Goal: Information Seeking & Learning: Learn about a topic

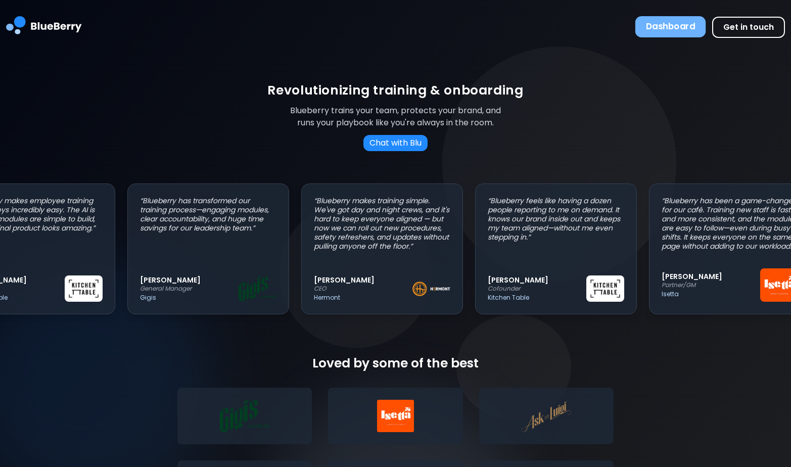
scroll to position [0, 59]
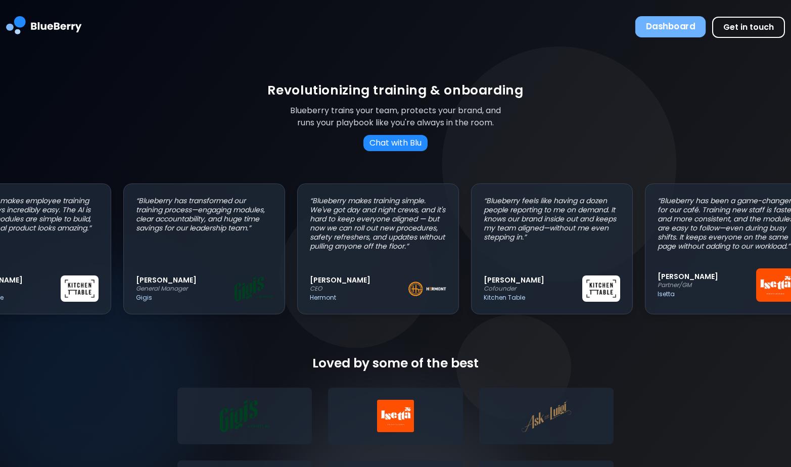
click at [675, 25] on button "Dashboard" at bounding box center [670, 26] width 71 height 21
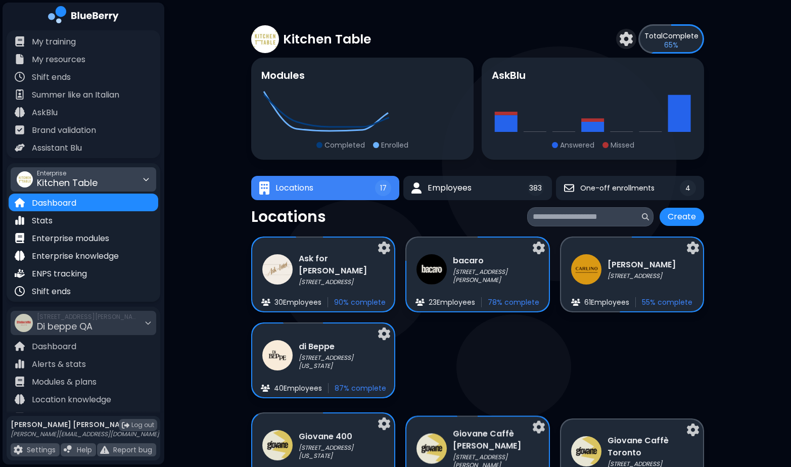
click at [89, 184] on span "Kitchen Table" at bounding box center [67, 182] width 61 height 13
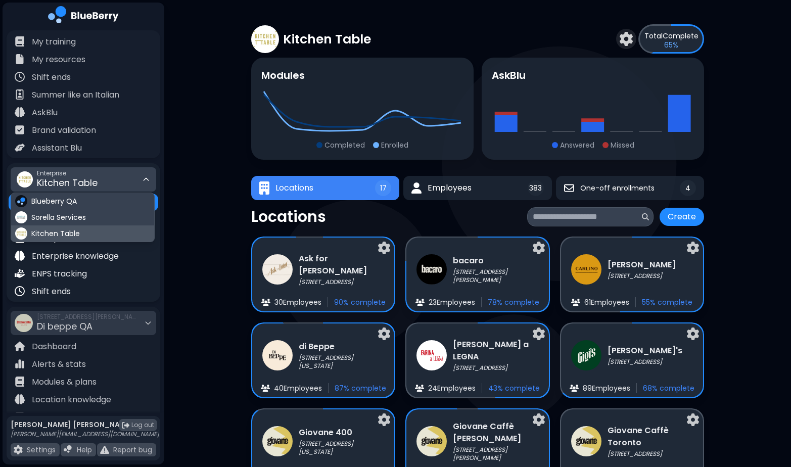
click at [67, 233] on span "Kitchen Table" at bounding box center [55, 233] width 48 height 9
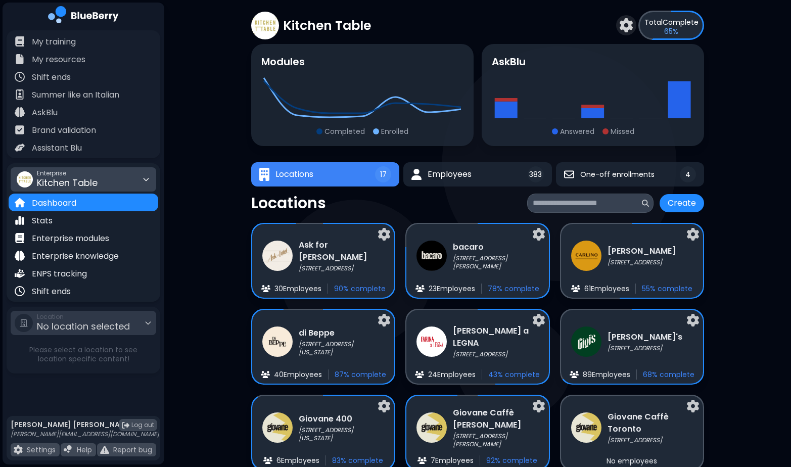
scroll to position [46, 0]
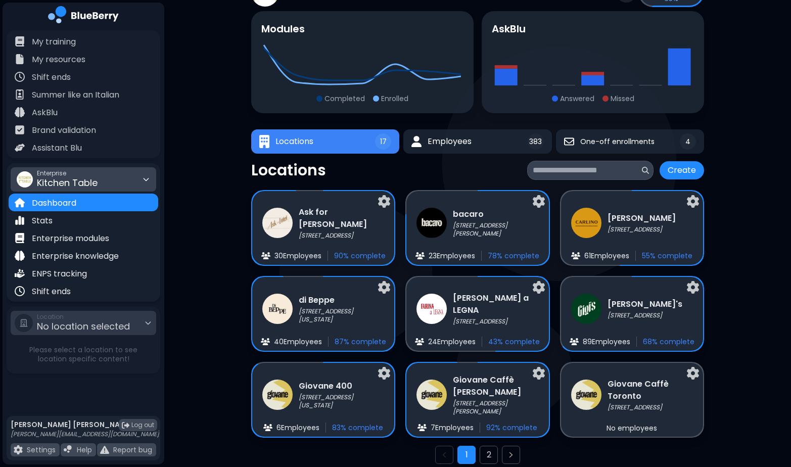
click at [148, 178] on icon at bounding box center [146, 179] width 8 height 8
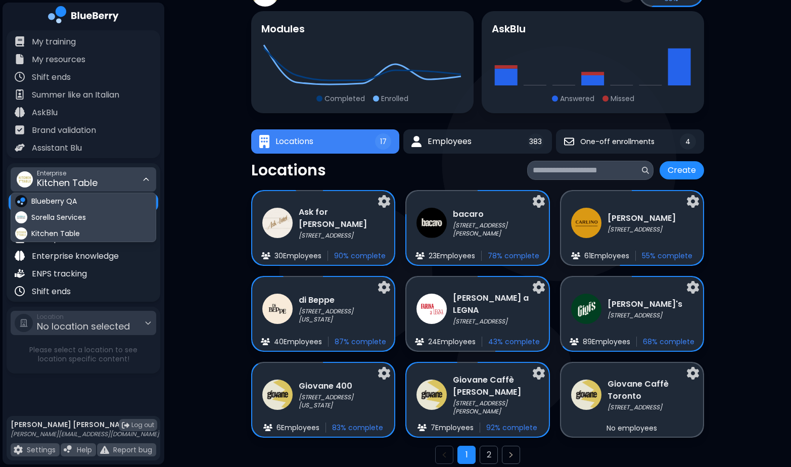
click at [148, 178] on icon at bounding box center [146, 179] width 8 height 8
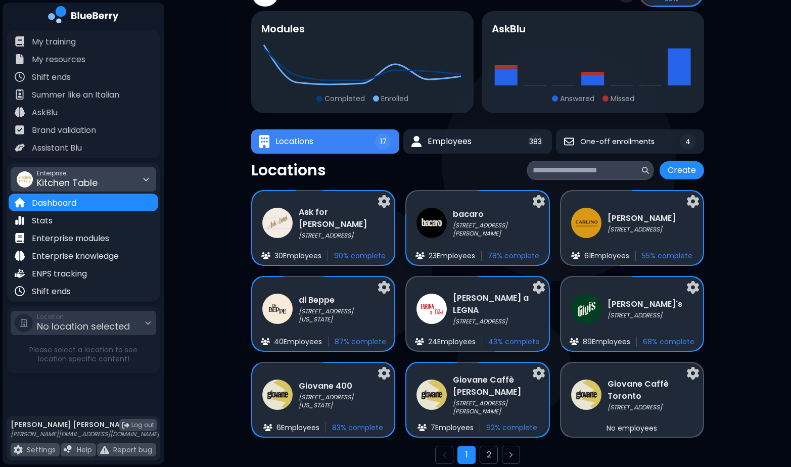
click at [142, 180] on icon at bounding box center [146, 179] width 8 height 8
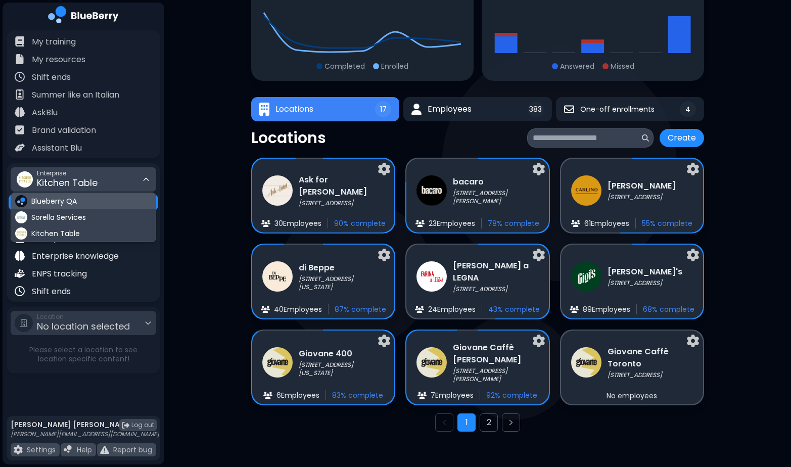
scroll to position [84, 0]
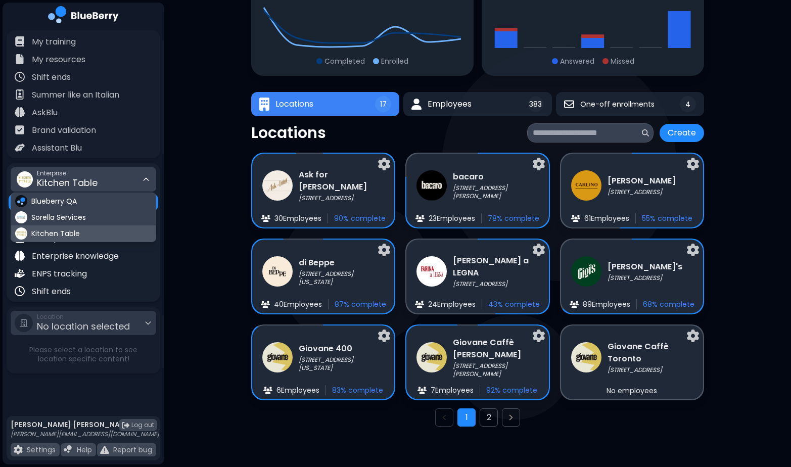
click at [65, 229] on span "Kitchen Table" at bounding box center [55, 233] width 48 height 9
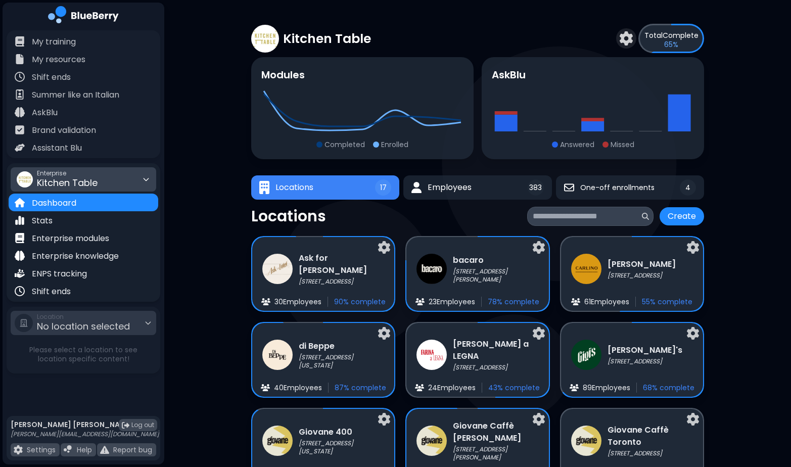
scroll to position [0, 0]
click at [91, 255] on p "Enterprise knowledge" at bounding box center [75, 256] width 87 height 12
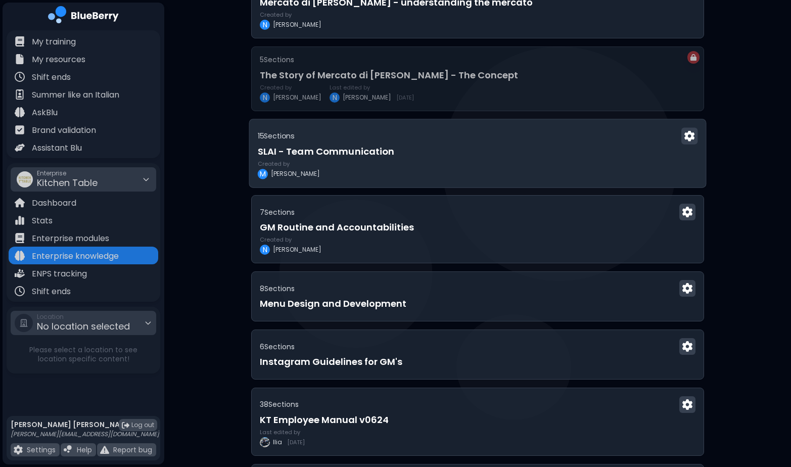
scroll to position [179, 0]
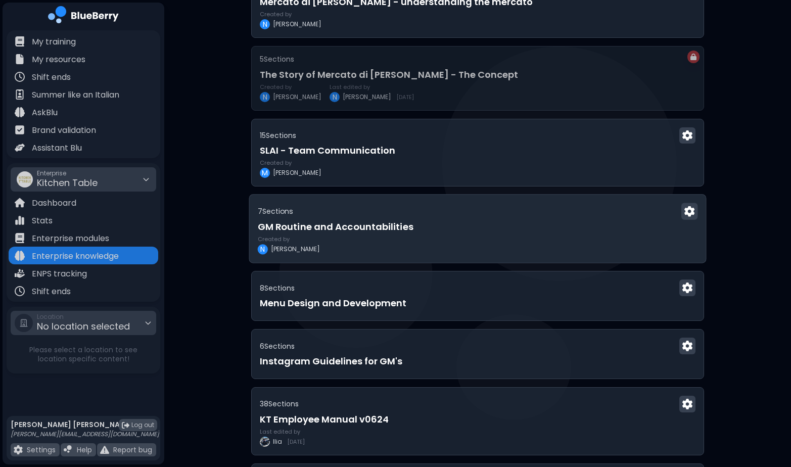
click at [379, 220] on h3 "GM Routine and Accountabilities" at bounding box center [478, 227] width 440 height 14
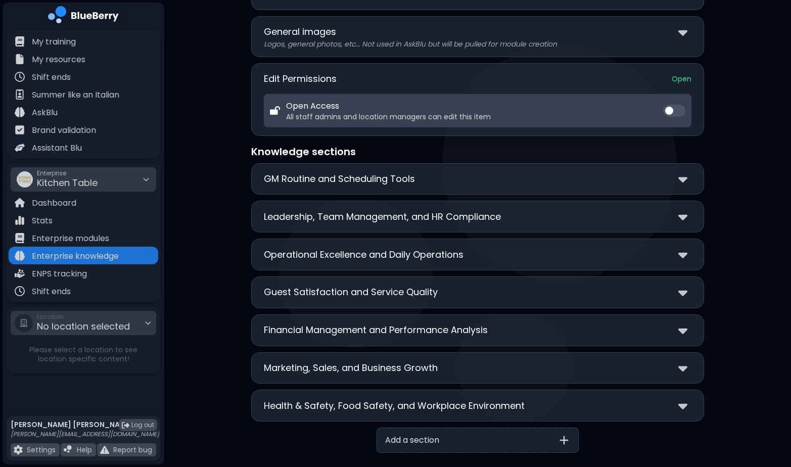
scroll to position [99, 0]
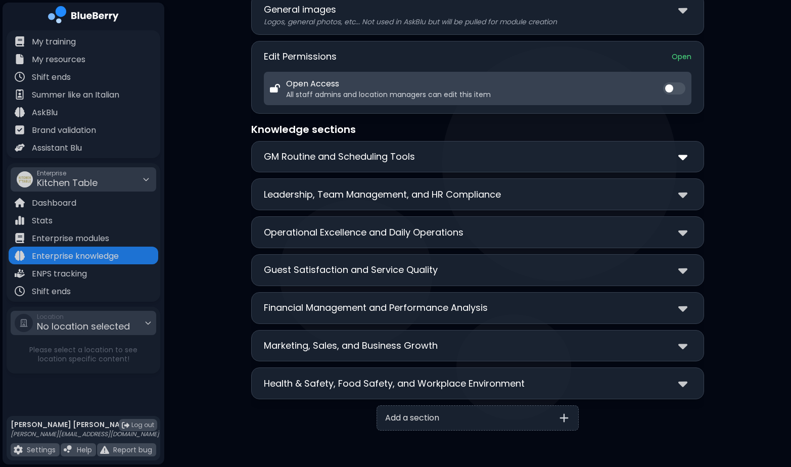
click at [682, 155] on img at bounding box center [682, 157] width 9 height 15
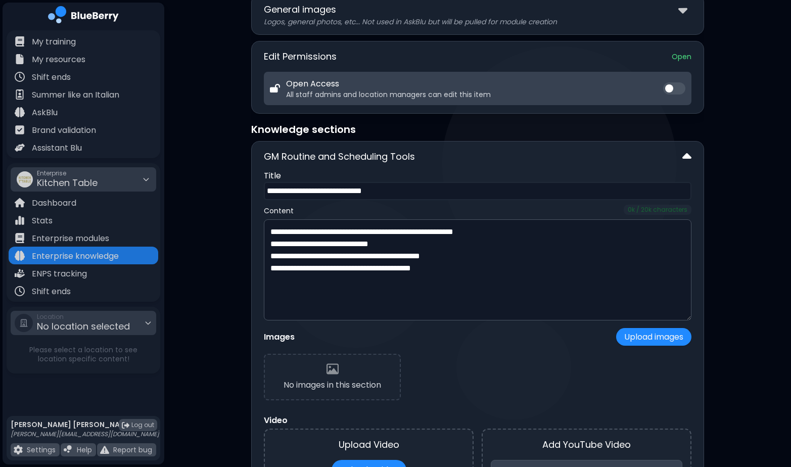
click at [688, 155] on img at bounding box center [686, 157] width 9 height 15
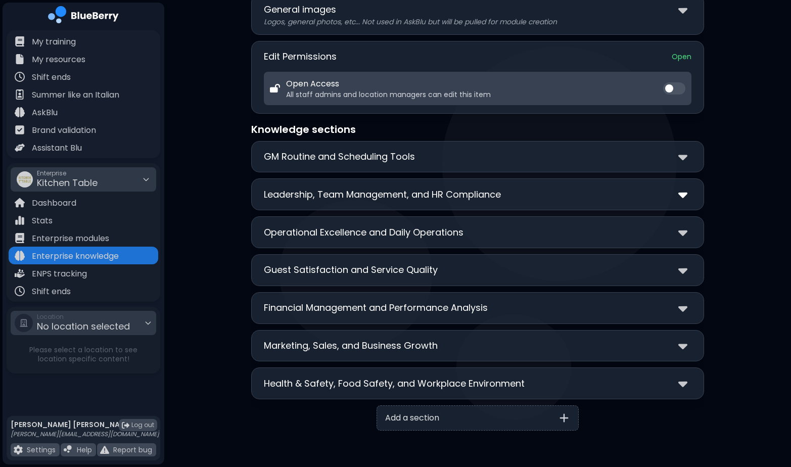
click at [686, 193] on img at bounding box center [682, 194] width 9 height 15
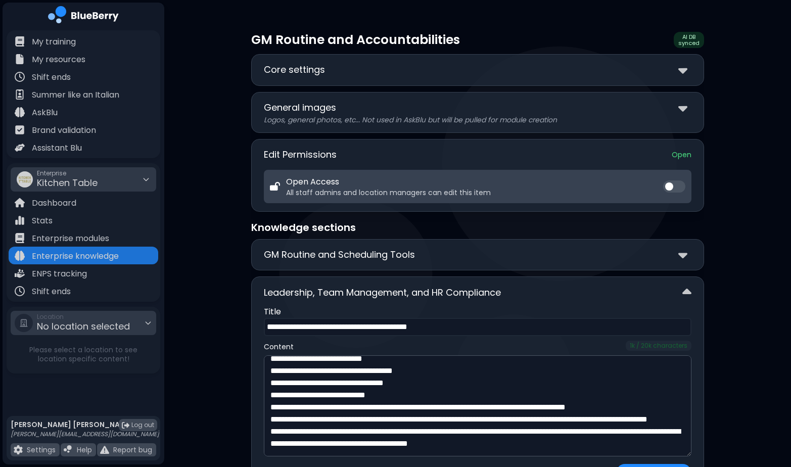
scroll to position [0, 0]
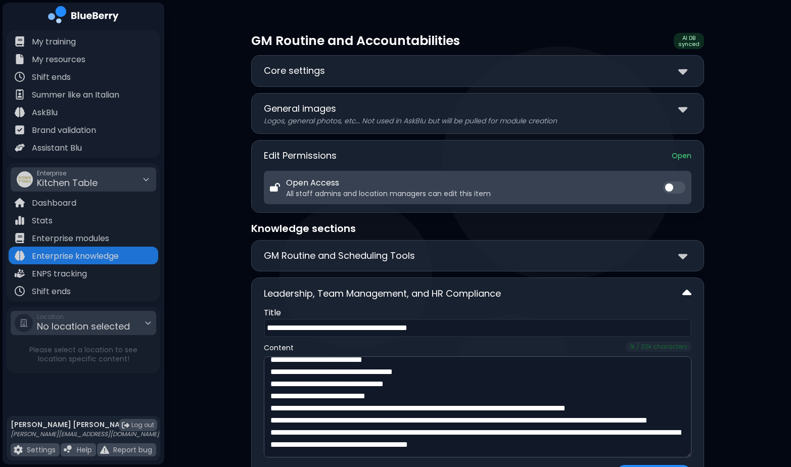
click at [684, 288] on img at bounding box center [686, 293] width 9 height 15
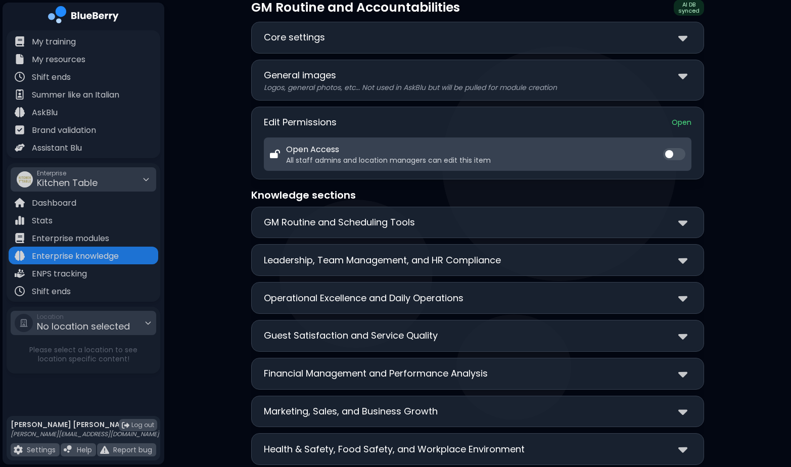
scroll to position [96, 0]
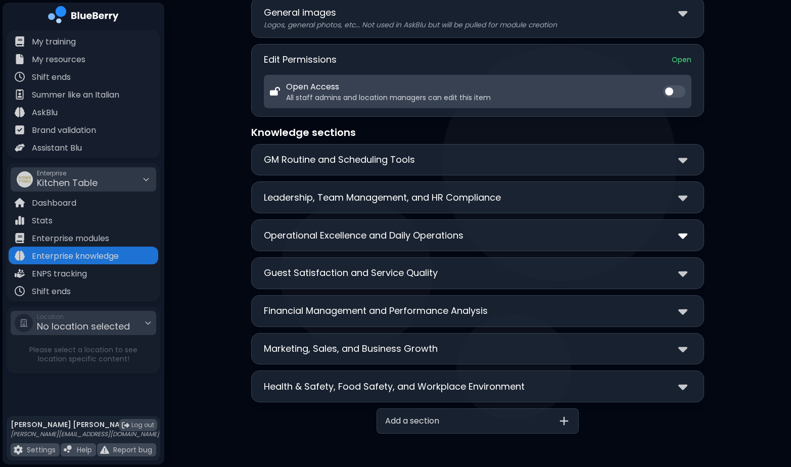
click at [683, 237] on img at bounding box center [682, 235] width 9 height 15
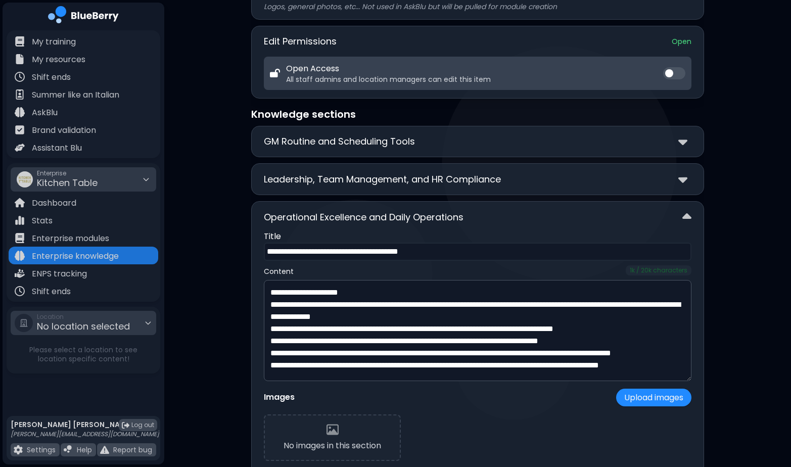
scroll to position [174, 0]
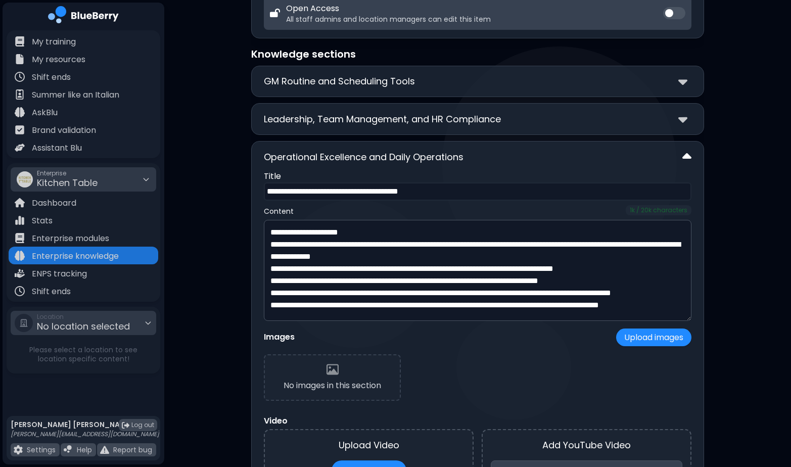
click at [690, 158] on img at bounding box center [686, 157] width 9 height 15
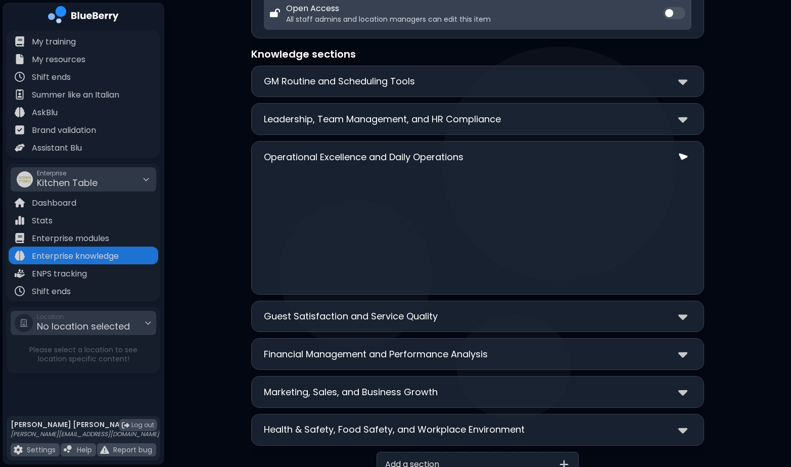
scroll to position [99, 0]
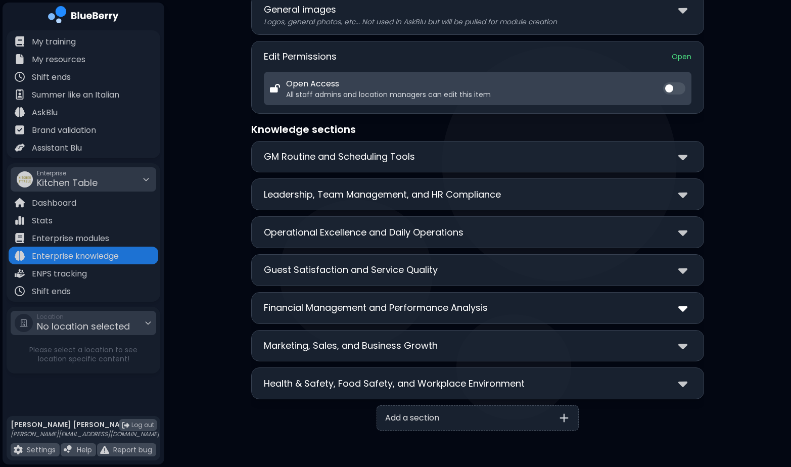
click at [686, 308] on img at bounding box center [682, 308] width 9 height 15
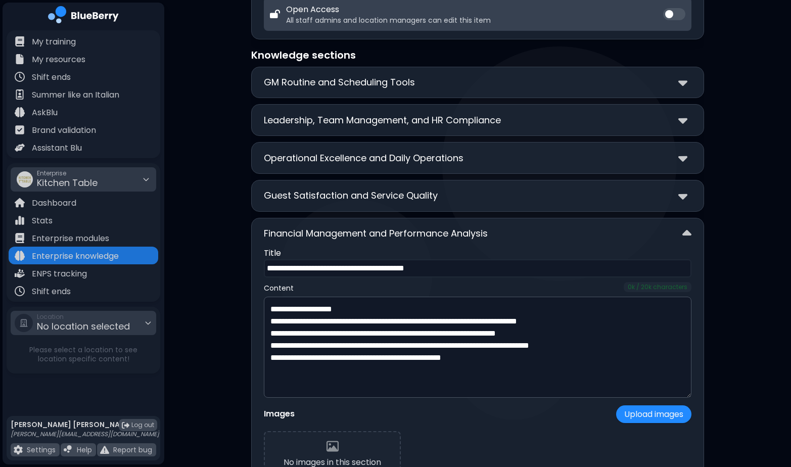
scroll to position [180, 0]
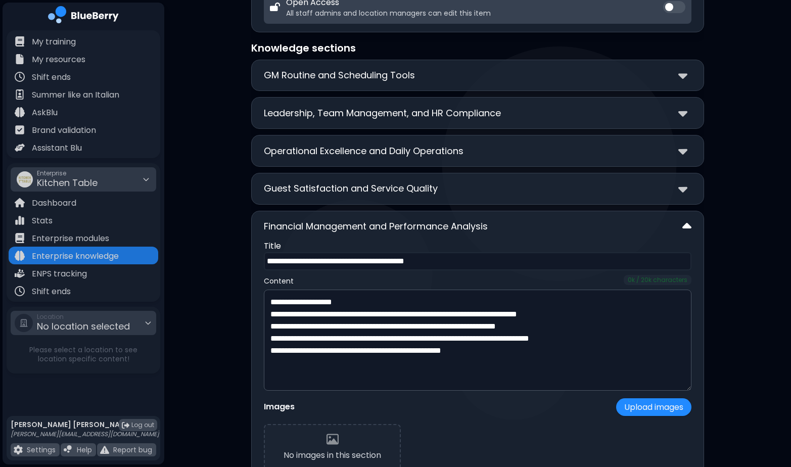
click at [689, 225] on img at bounding box center [686, 226] width 9 height 15
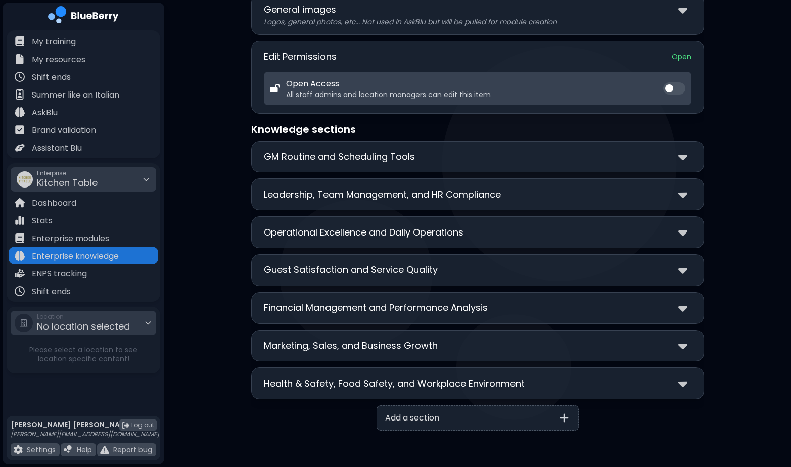
click at [687, 347] on div at bounding box center [684, 345] width 13 height 15
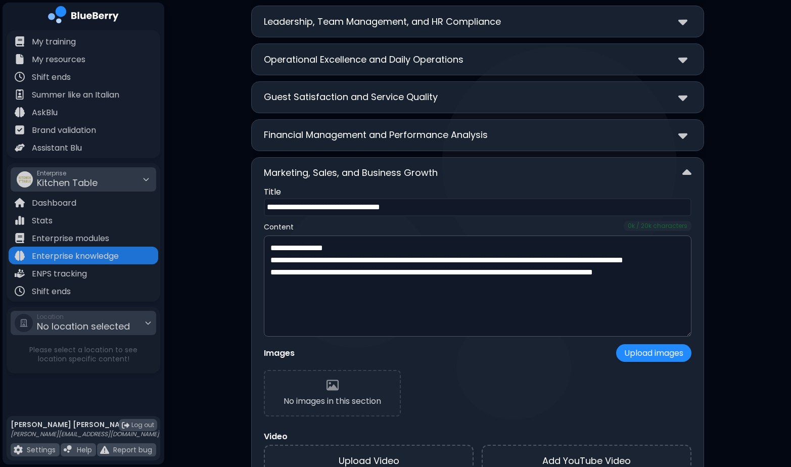
scroll to position [259, 0]
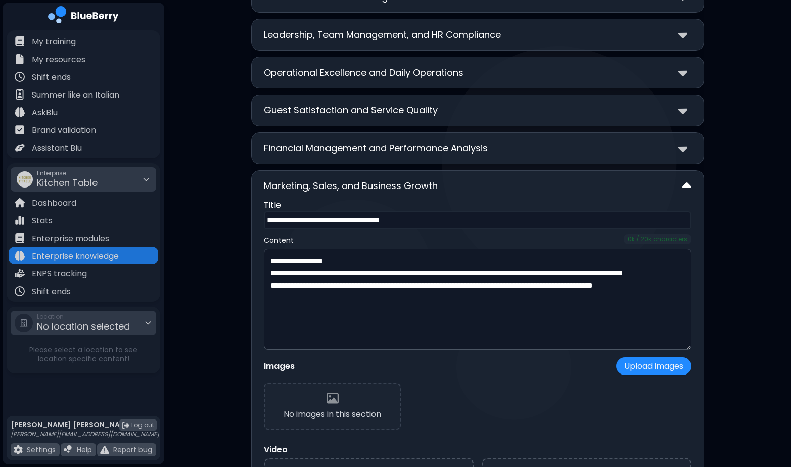
click at [686, 180] on img at bounding box center [686, 186] width 9 height 15
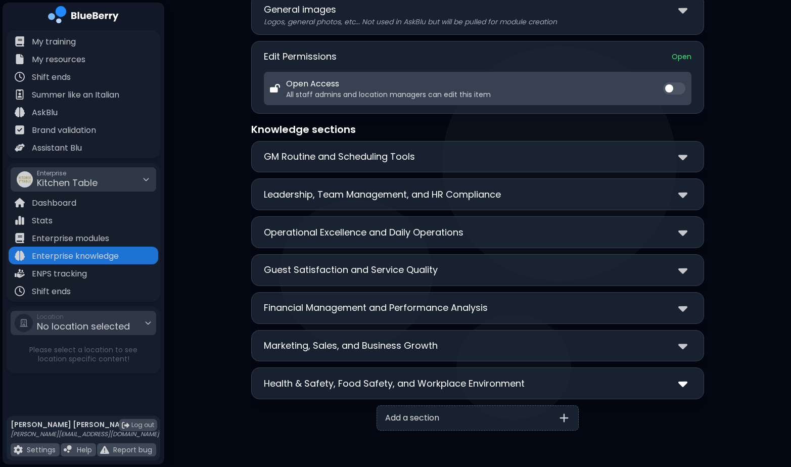
click at [683, 379] on img at bounding box center [682, 383] width 9 height 15
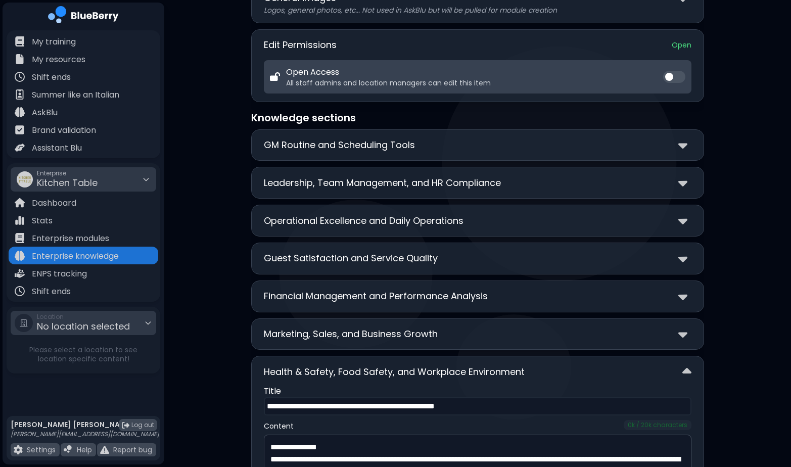
scroll to position [0, 0]
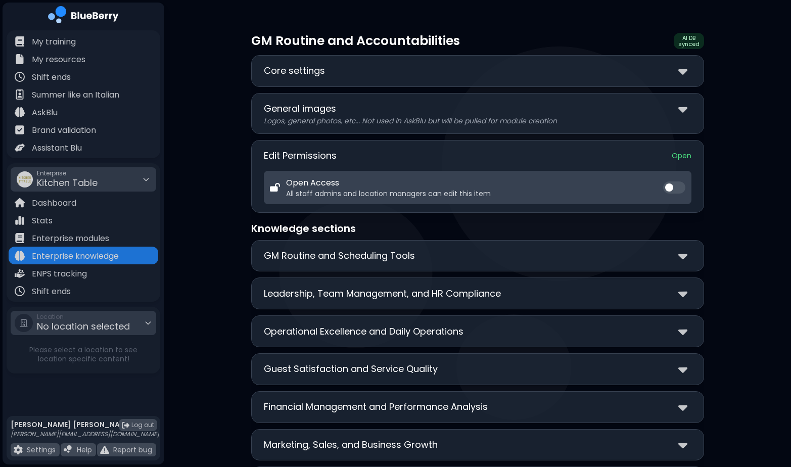
click at [735, 140] on div "**********" at bounding box center [477, 459] width 626 height 919
click at [735, 229] on div "**********" at bounding box center [477, 459] width 626 height 919
click at [682, 291] on img at bounding box center [682, 293] width 9 height 15
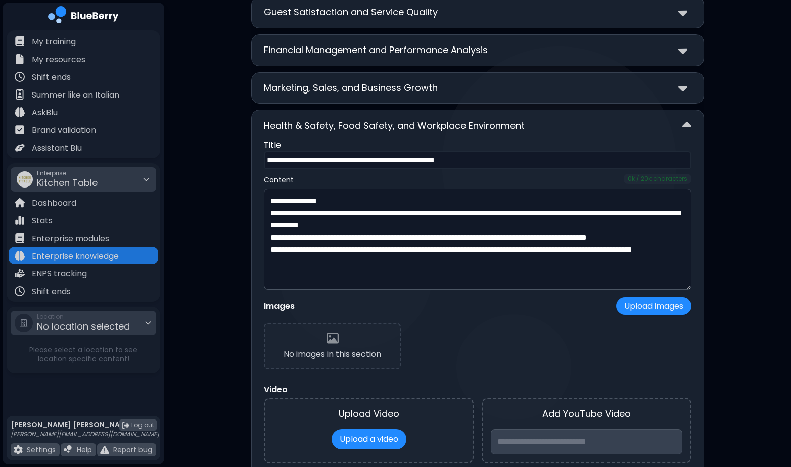
scroll to position [761, 0]
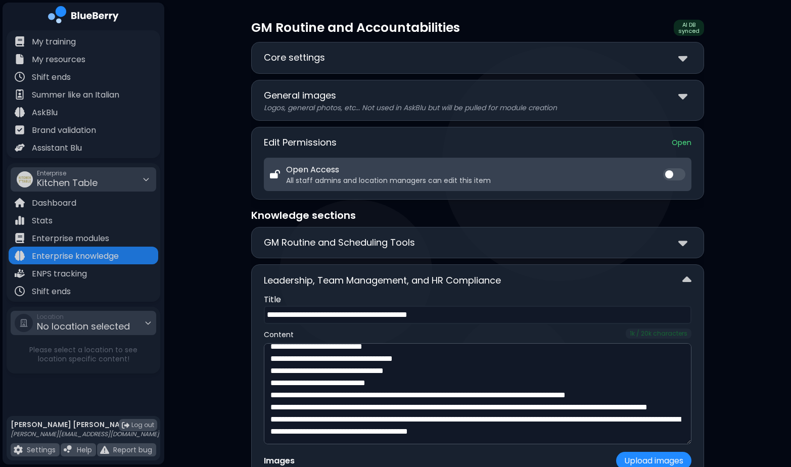
scroll to position [0, 0]
